Goal: Information Seeking & Learning: Find specific page/section

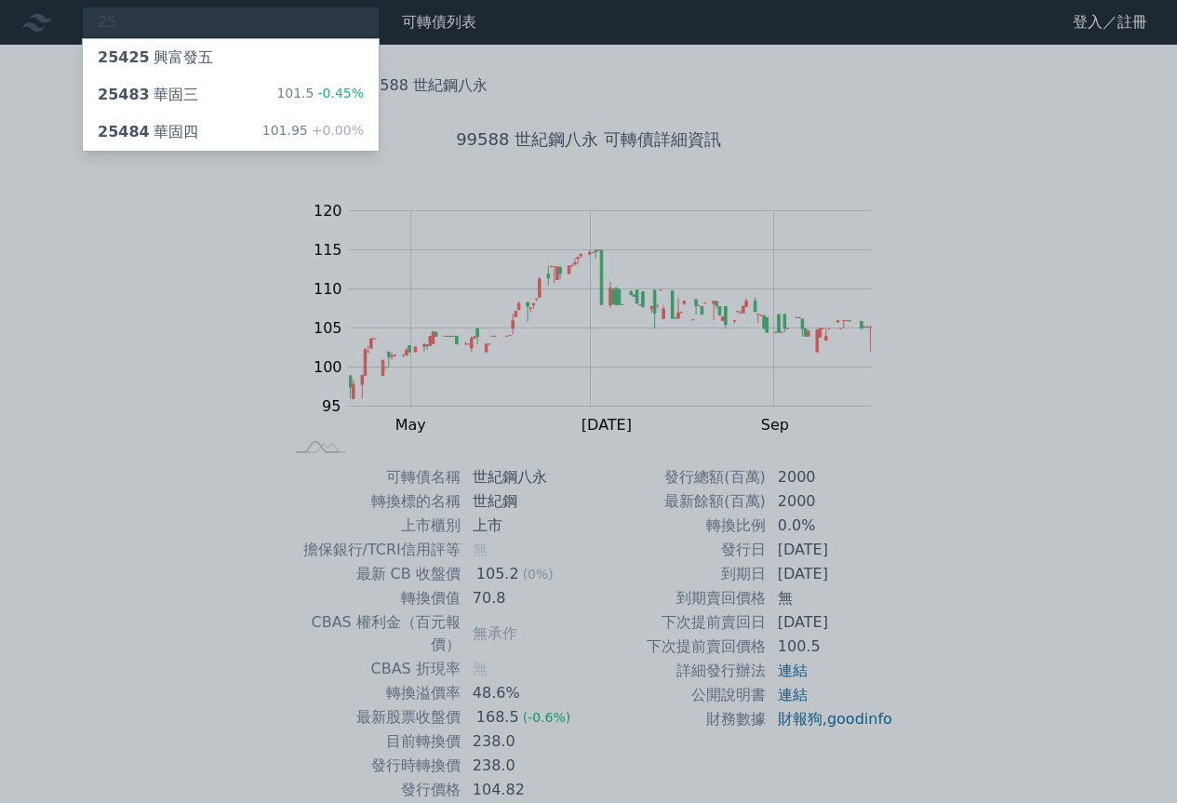
type input "2"
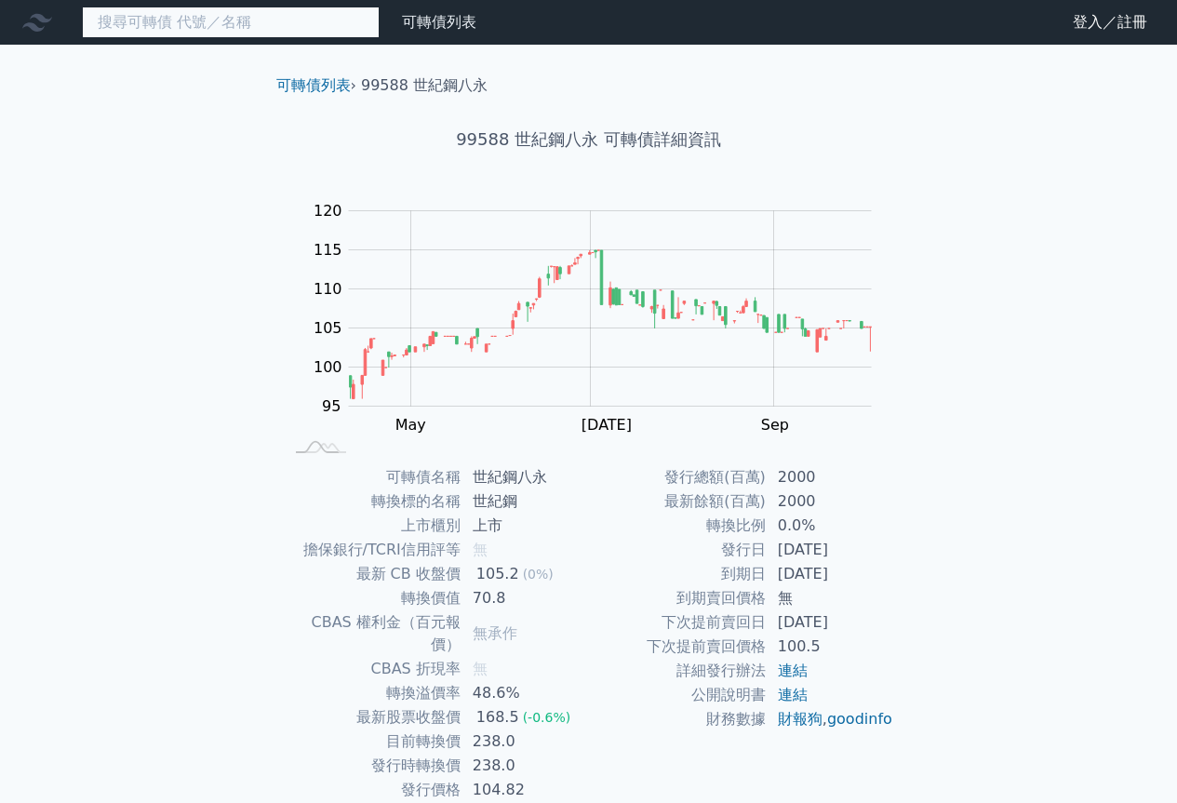
click at [247, 25] on input at bounding box center [231, 23] width 298 height 32
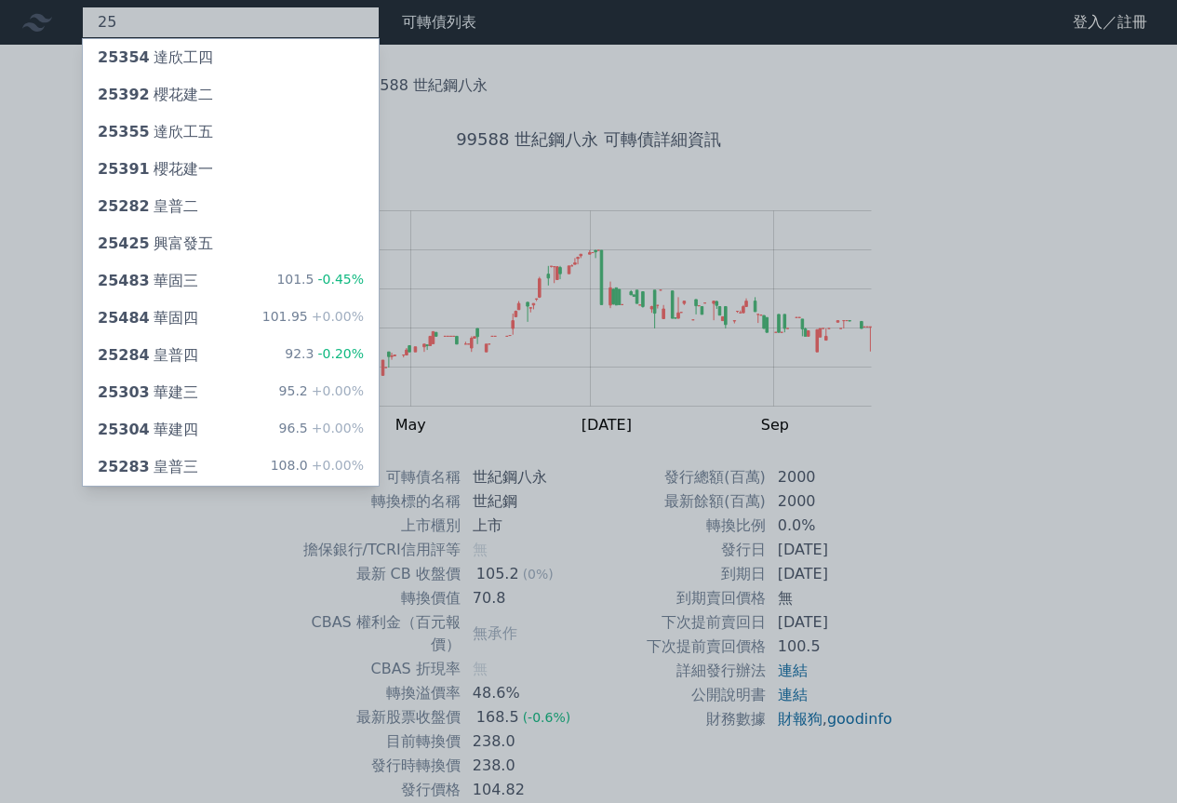
type input "2"
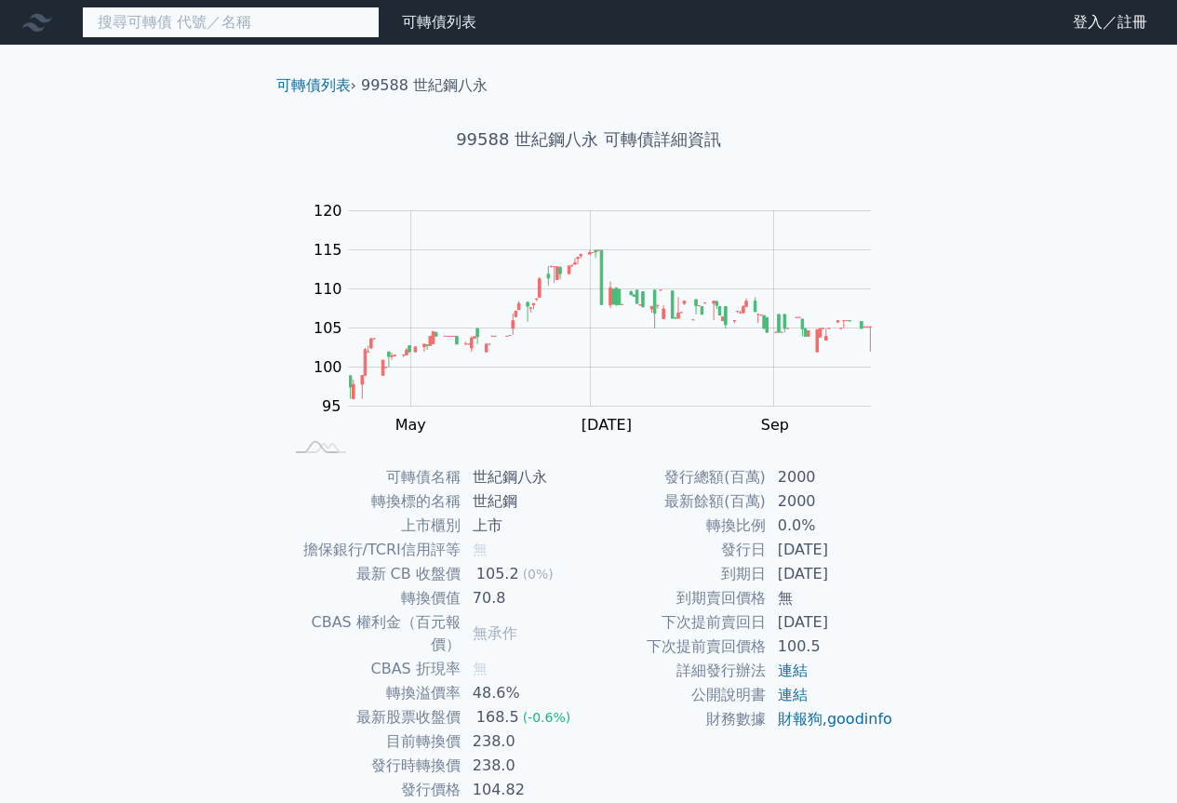
click at [274, 26] on input at bounding box center [231, 23] width 298 height 32
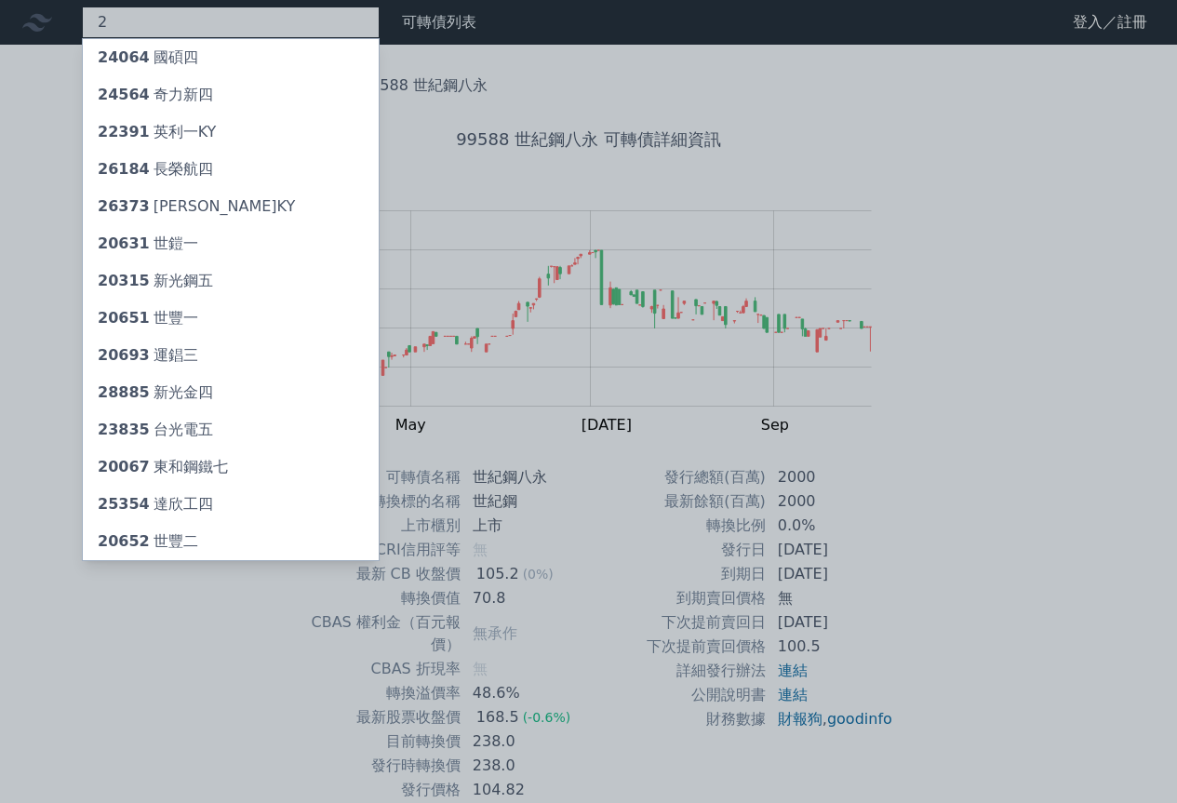
type input "2"
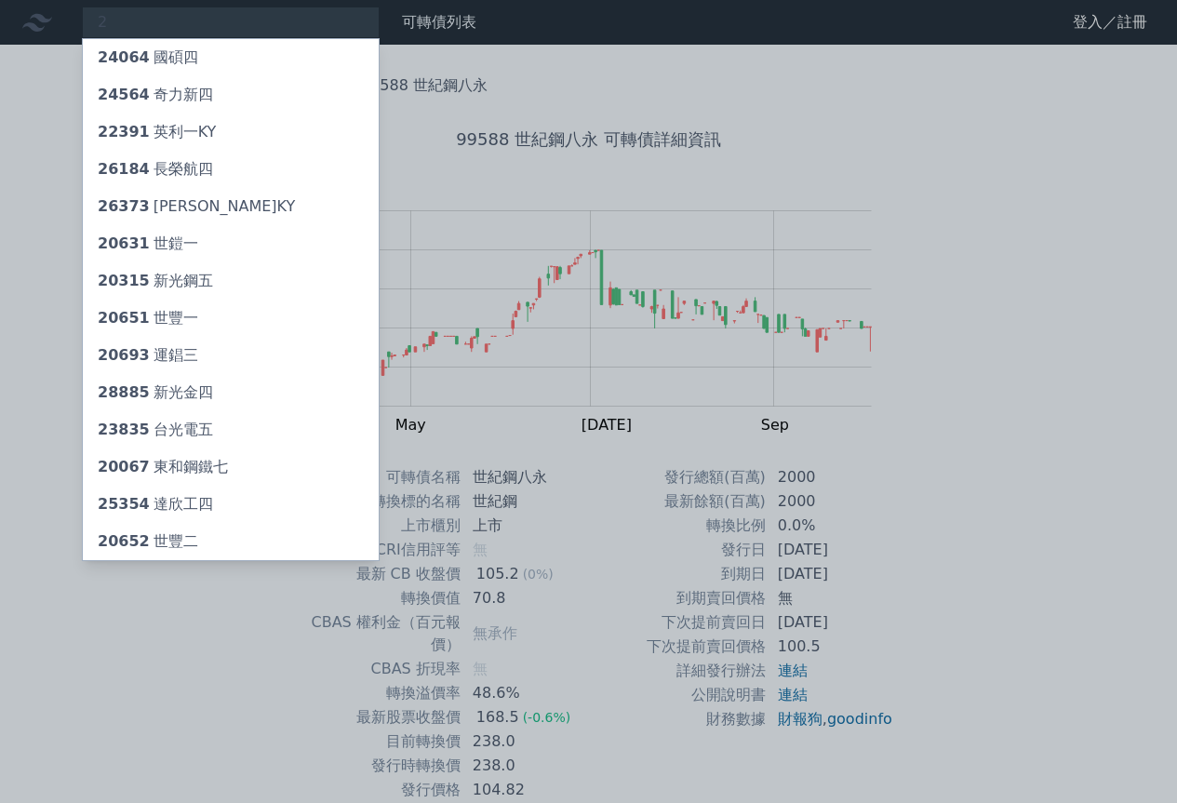
click at [0, 171] on div at bounding box center [588, 401] width 1177 height 803
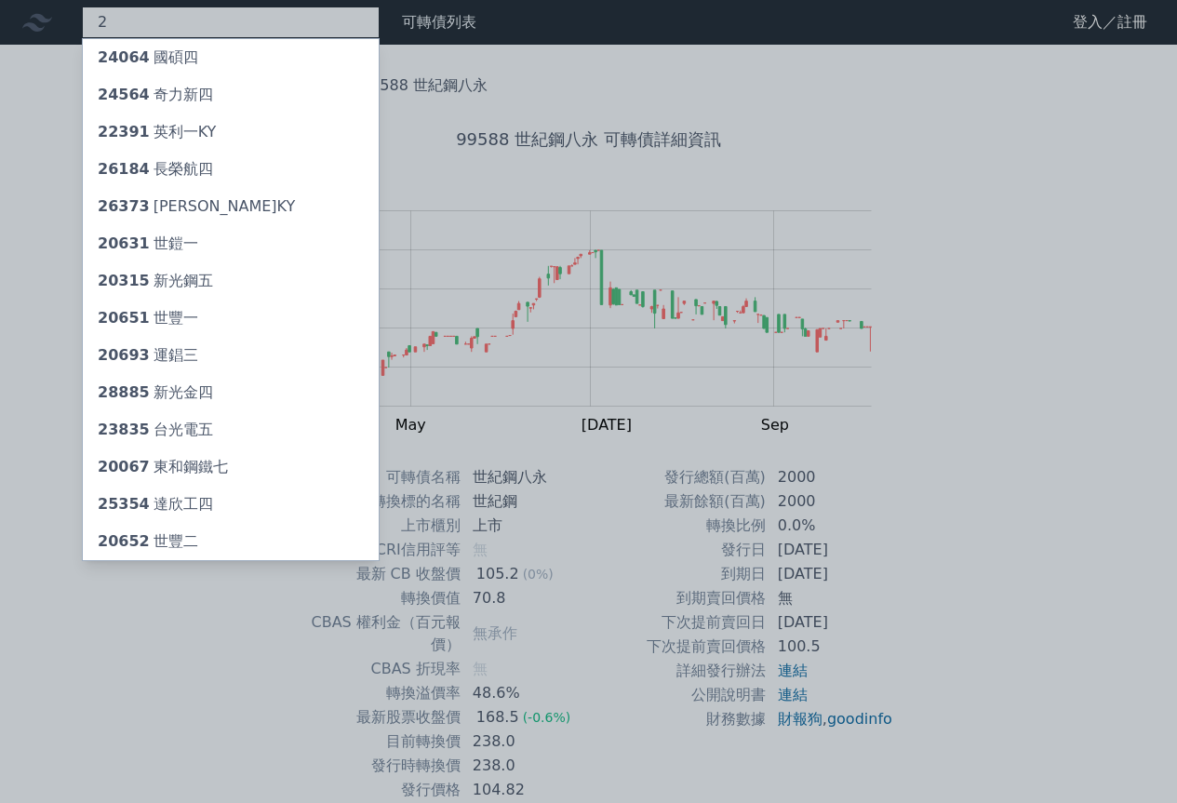
click at [187, 31] on div "2 24064 國碩四 24564 奇力新四 22391 英利一KY 26184 長榮航四 26373 慧洋三KY 20631 世鎧一 20315 新光鋼五 …" at bounding box center [231, 23] width 298 height 32
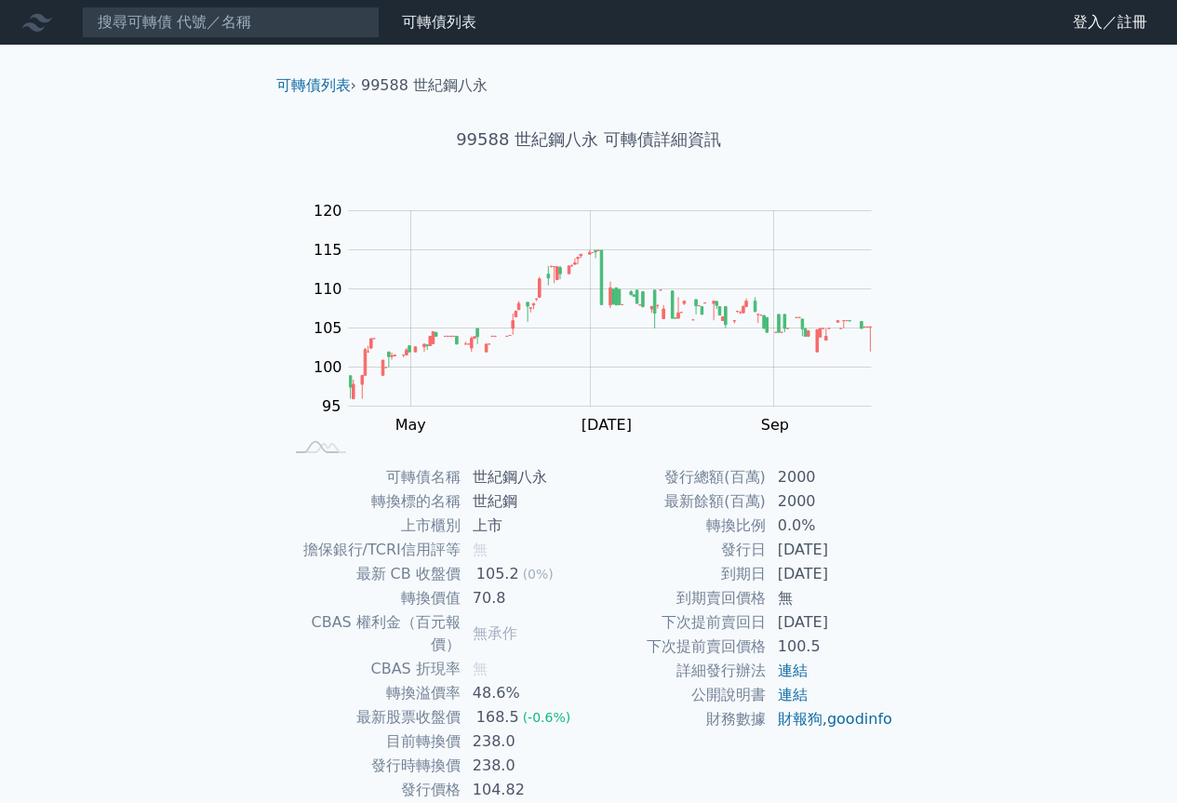
click at [99, 74] on div "可轉債列表 財務數據 可轉債列表 財務數據 登入／註冊 登入／註冊 可轉債列表 › 99588 世紀鋼八永 99588 世紀鋼八永 可轉債詳細資訊 Zoom …" at bounding box center [588, 442] width 1177 height 884
